Goal: Communication & Community: Answer question/provide support

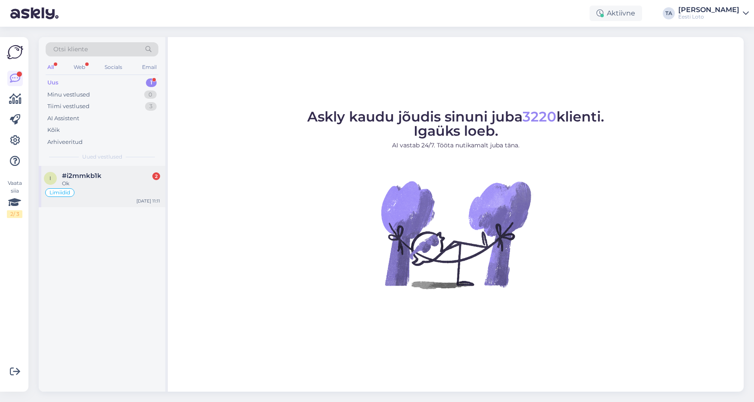
click at [84, 175] on span "#i2mmkb1k" at bounding box center [82, 176] width 40 height 8
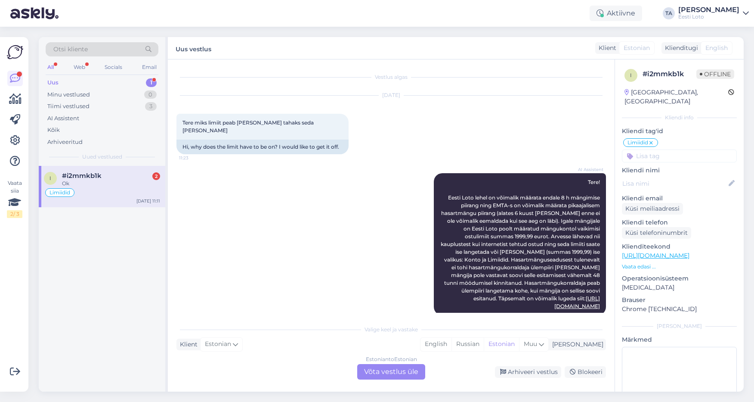
scroll to position [798, 0]
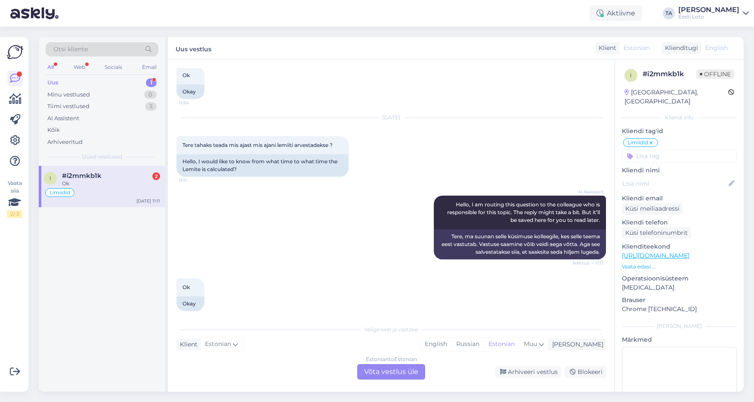
click at [387, 372] on div "Estonian to Estonian Võta vestlus üle" at bounding box center [391, 371] width 68 height 15
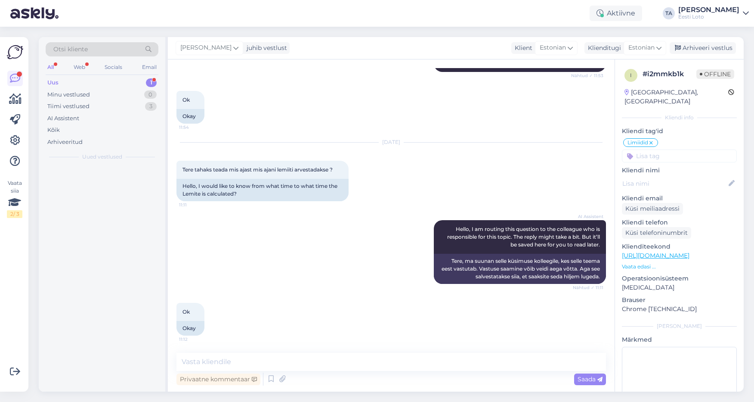
scroll to position [766, 0]
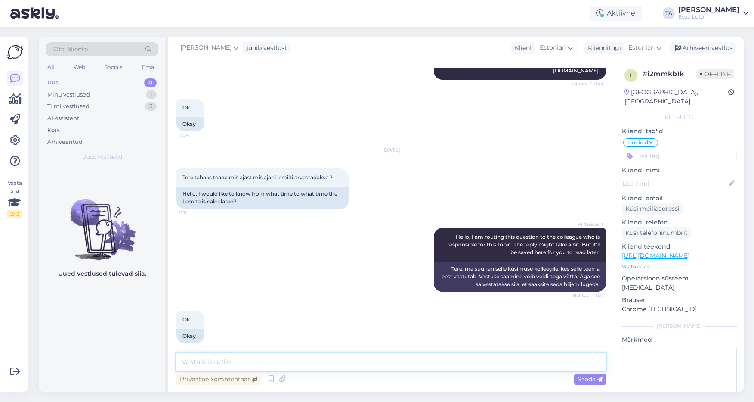
click at [241, 362] on textarea at bounding box center [391, 362] width 430 height 18
paste textarea "Igale mängijale on Eesti Loto poolt määratud vaikimisi 30-päevane ostulimiit su…"
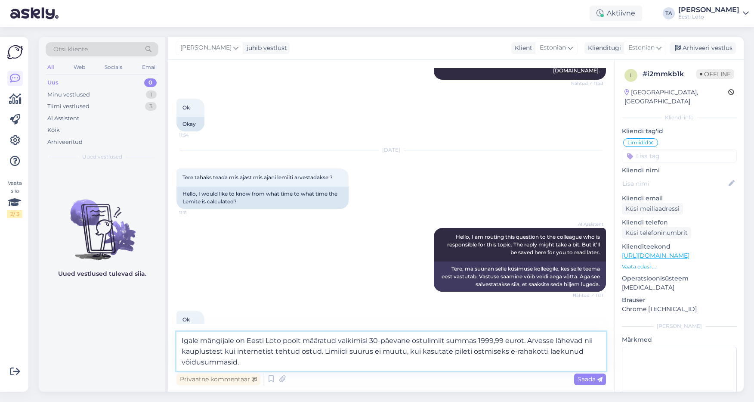
click at [182, 342] on textarea "Igale mängijale on Eesti Loto poolt määratud vaikimisi 30-päevane ostulimiit su…" at bounding box center [391, 350] width 430 height 39
type textarea "Tere. Igale mängijale on Eesti Loto poolt määratud vaikimisi 30-päevane ostulim…"
click at [585, 379] on span "Saada" at bounding box center [590, 379] width 25 height 8
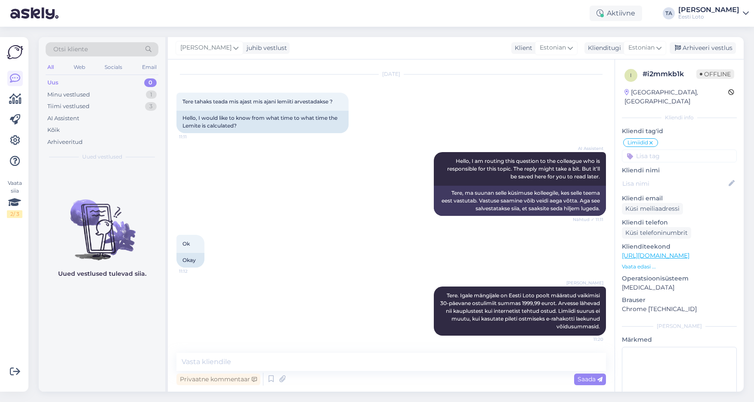
scroll to position [834, 0]
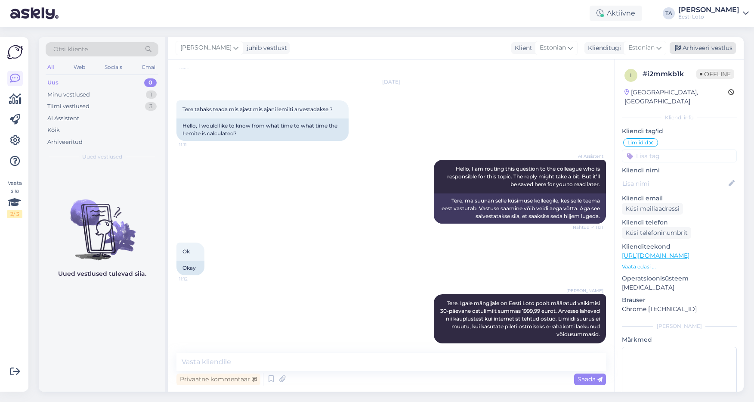
click at [707, 49] on div "Arhiveeri vestlus" at bounding box center [703, 48] width 66 height 12
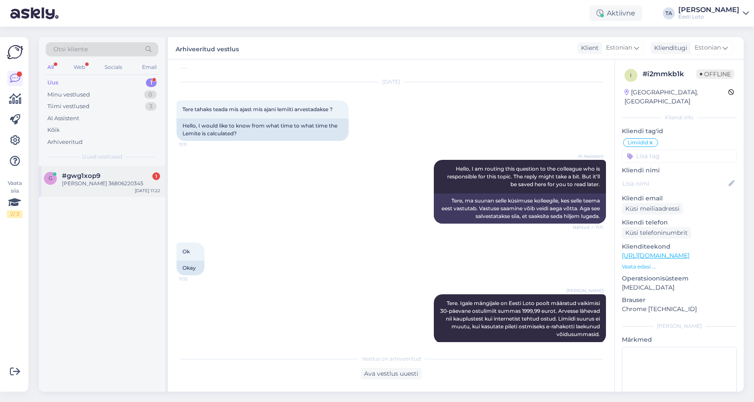
click at [80, 179] on span "#gwg1xop9" at bounding box center [81, 176] width 38 height 8
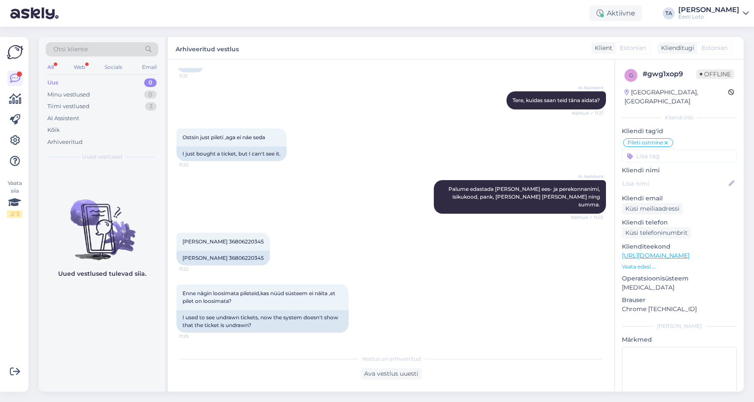
scroll to position [103, 0]
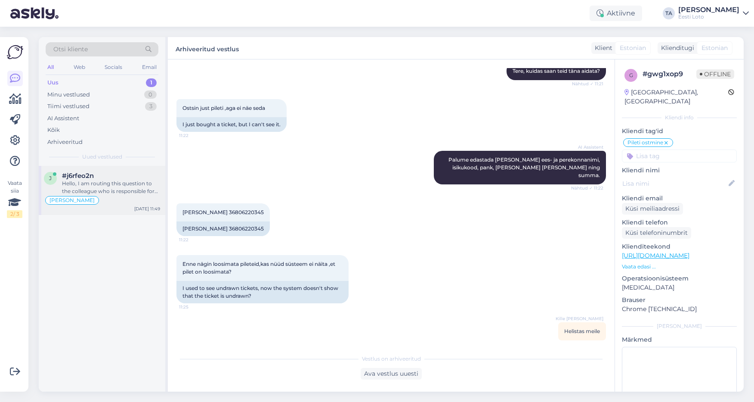
click at [98, 187] on div "Hello, I am routing this question to the colleague who is responsible for this …" at bounding box center [111, 187] width 98 height 15
